Goal: Information Seeking & Learning: Learn about a topic

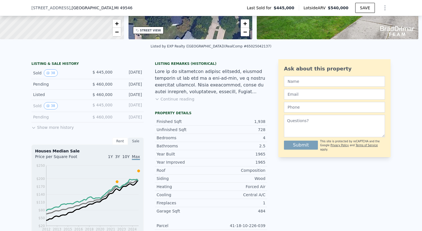
scroll to position [102, 0]
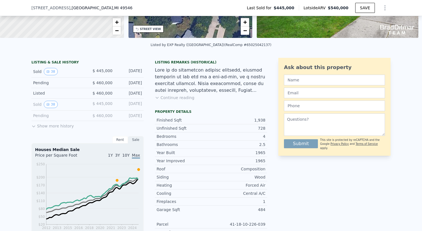
click at [38, 126] on button "Show more history" at bounding box center [52, 125] width 42 height 8
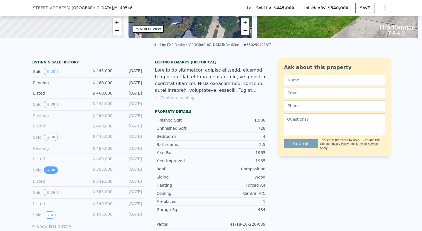
click at [49, 169] on icon "View historical data" at bounding box center [47, 169] width 3 height 3
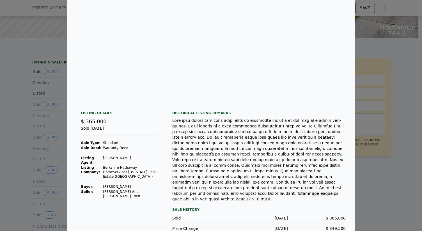
scroll to position [0, 0]
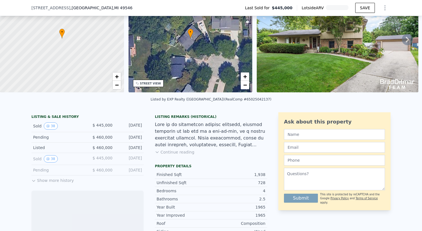
scroll to position [48, 0]
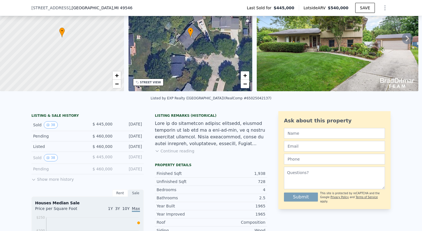
click at [61, 178] on button "Show more history" at bounding box center [52, 178] width 42 height 8
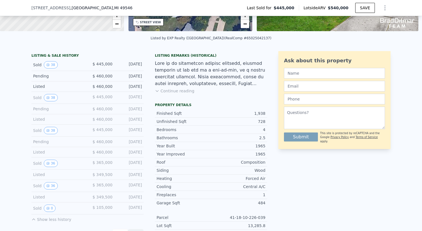
scroll to position [107, 0]
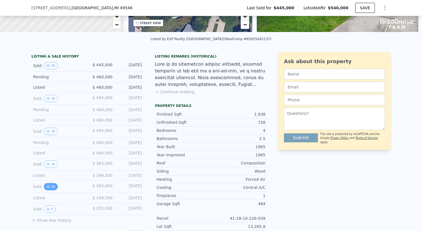
click at [53, 189] on button "36" at bounding box center [51, 186] width 14 height 7
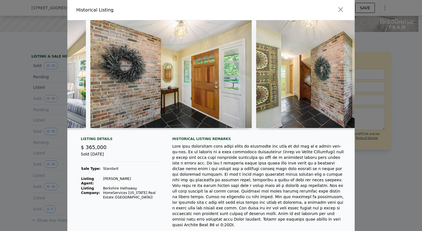
scroll to position [0, 960]
click at [180, 105] on img at bounding box center [171, 74] width 162 height 108
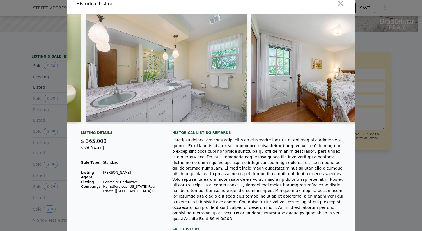
scroll to position [0, 2290]
click at [219, 78] on img at bounding box center [166, 68] width 161 height 108
click at [274, 82] on img at bounding box center [332, 68] width 161 height 108
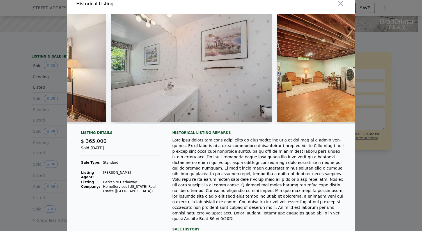
scroll to position [0, 3586]
